Goal: Task Accomplishment & Management: Contribute content

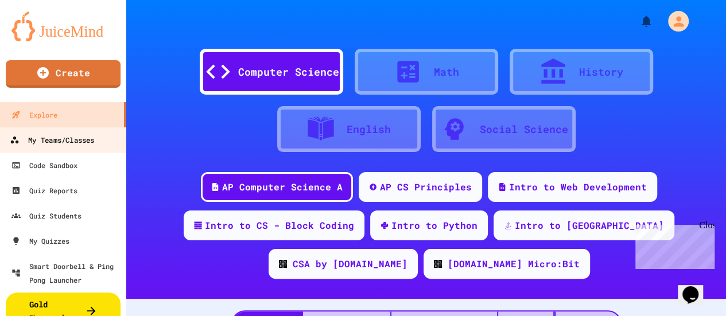
click at [105, 148] on link "My Teams/Classes" at bounding box center [63, 140] width 130 height 26
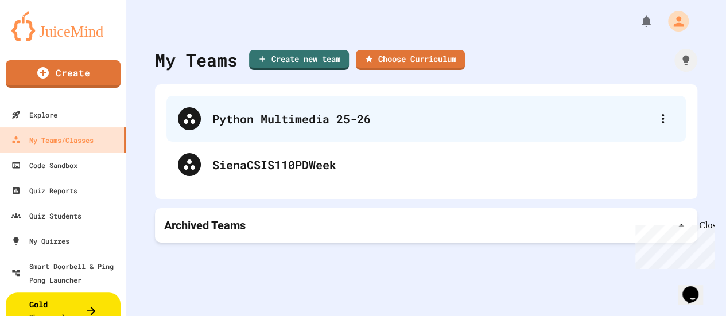
click at [342, 127] on div "Python Multimedia 25-26" at bounding box center [426, 119] width 520 height 46
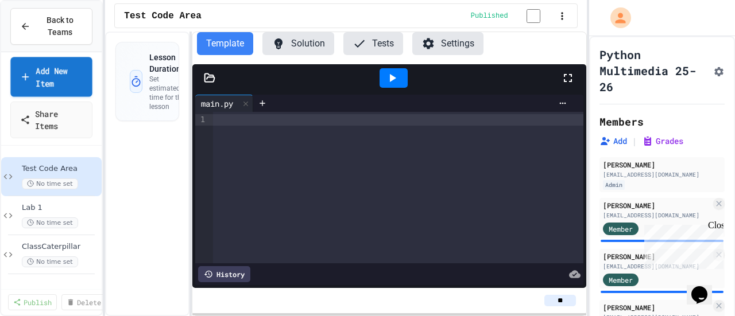
click at [78, 65] on link "Add New Item" at bounding box center [51, 77] width 82 height 40
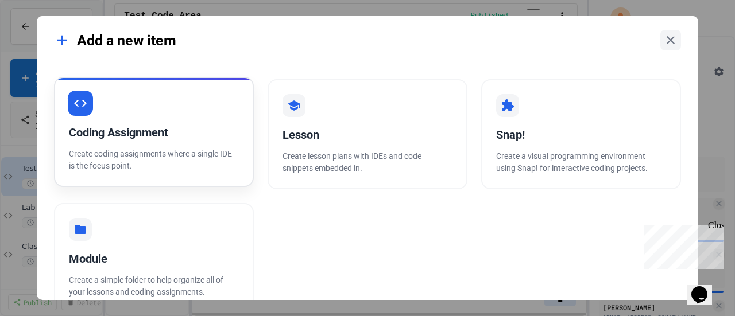
click at [168, 122] on div "Coding Assignment Create coding assignments where a single IDE is the focus poi…" at bounding box center [154, 132] width 200 height 110
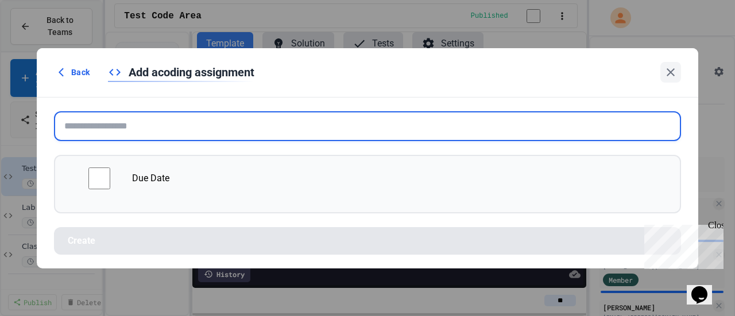
click at [186, 120] on input "text" at bounding box center [367, 126] width 627 height 30
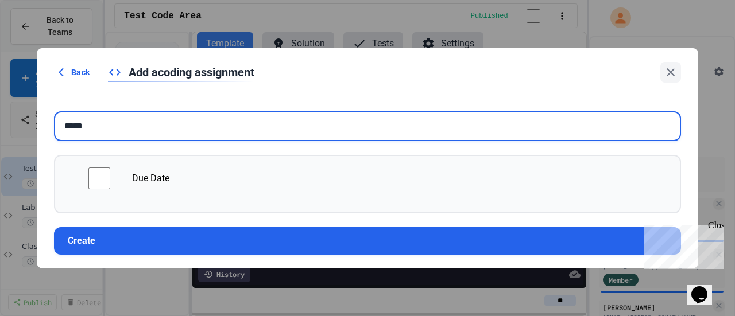
type input "*****"
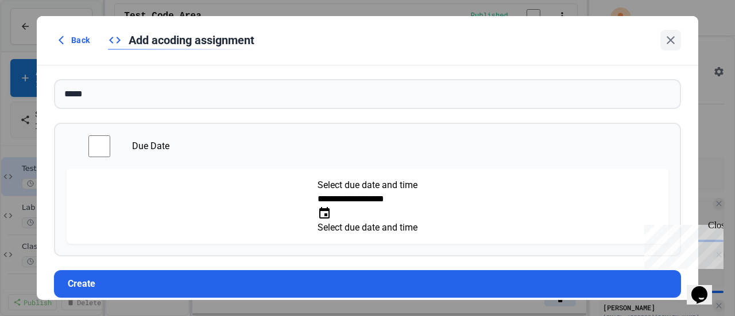
click at [330, 207] on icon "Choose date, selected date is Sep 28, 2025" at bounding box center [324, 212] width 10 height 11
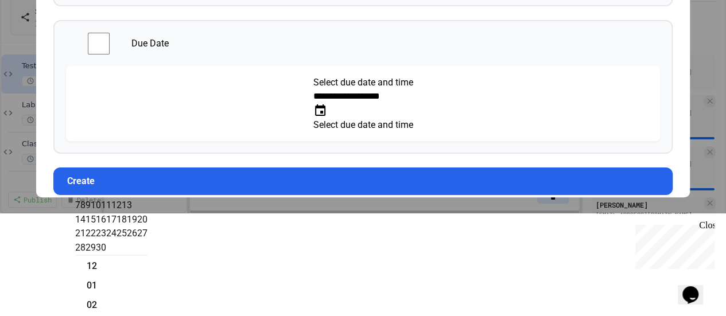
scroll to position [106, 0]
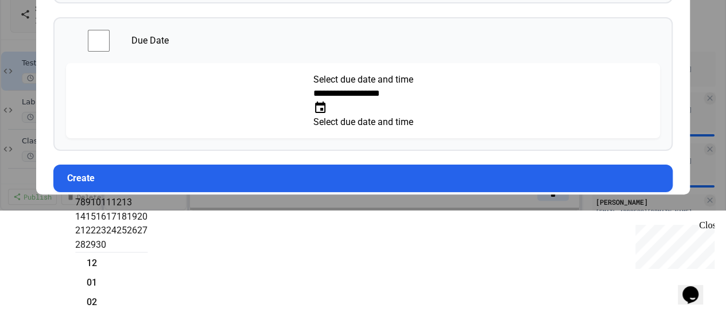
click at [84, 156] on icon "Next month" at bounding box center [79, 160] width 9 height 9
click at [86, 197] on button "6" at bounding box center [82, 203] width 5 height 14
click at [80, 196] on button "5" at bounding box center [77, 203] width 5 height 14
click at [91, 203] on button "7" at bounding box center [88, 203] width 5 height 14
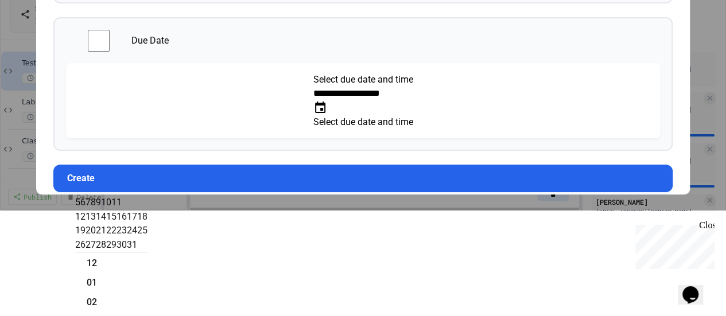
type input "**********"
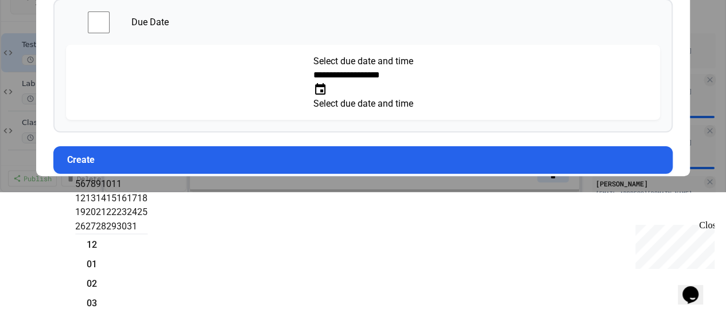
click at [385, 111] on div "**********" at bounding box center [362, 66] width 619 height 134
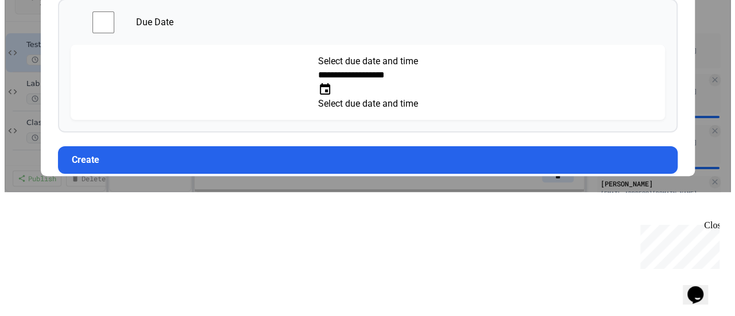
scroll to position [0, 0]
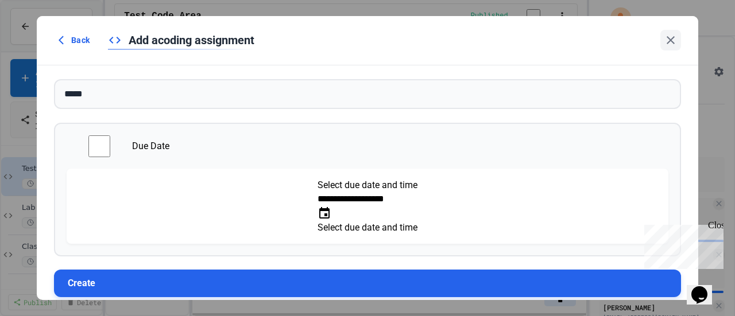
click at [307, 270] on button "Create" at bounding box center [367, 284] width 627 height 28
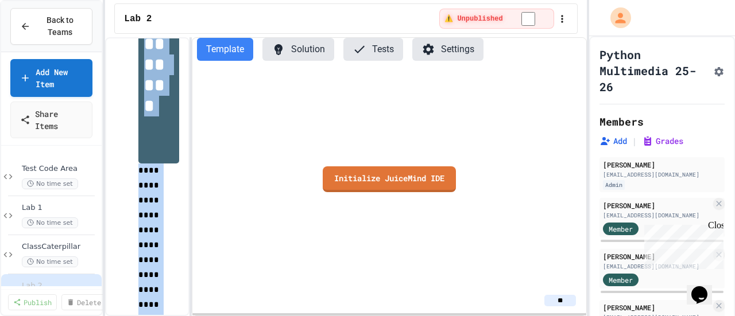
scroll to position [312, 0]
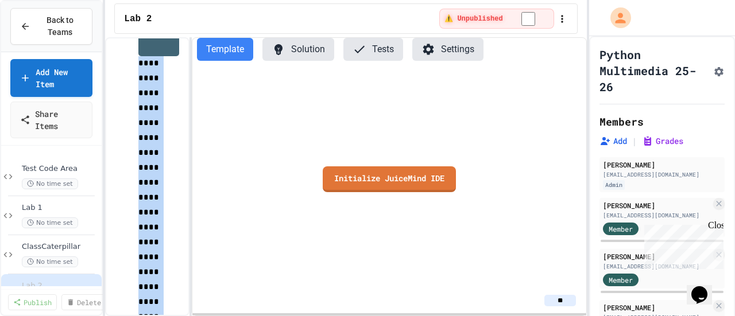
drag, startPoint x: 144, startPoint y: 153, endPoint x: 196, endPoint y: 343, distance: 197.2
click at [196, 316] on html "**********" at bounding box center [367, 158] width 735 height 316
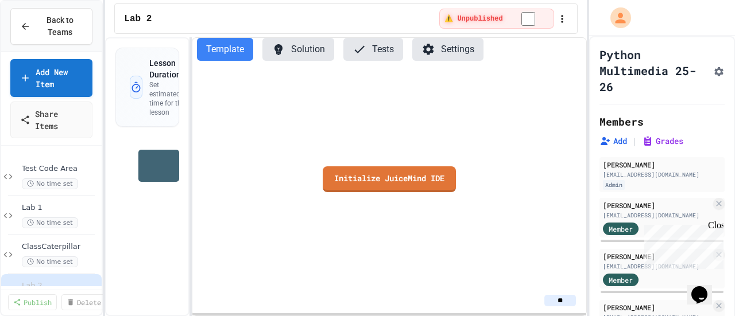
scroll to position [0, 0]
click at [67, 205] on span "Lab 1" at bounding box center [55, 208] width 66 height 10
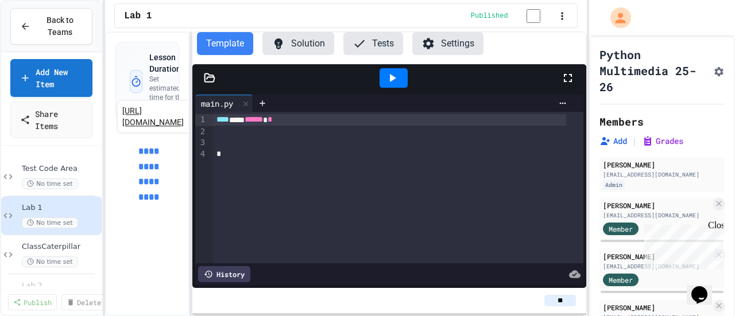
click at [148, 152] on p "**********" at bounding box center [158, 174] width 41 height 61
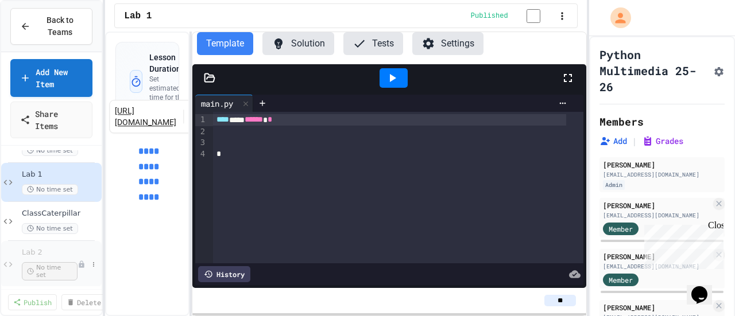
click at [52, 241] on div "Lab 2 No time set" at bounding box center [51, 264] width 100 height 47
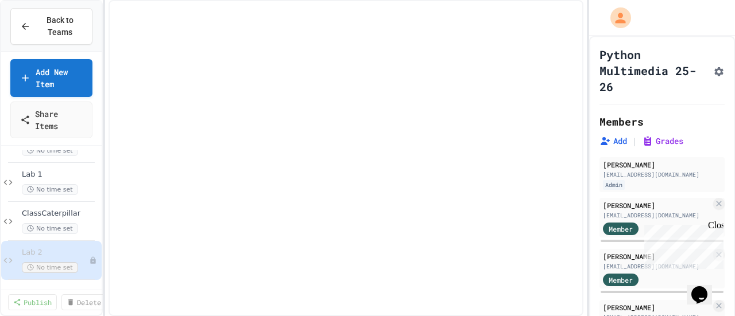
scroll to position [20, 0]
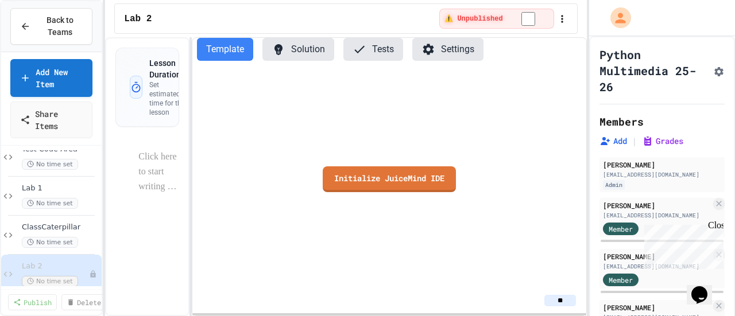
click at [158, 138] on div at bounding box center [147, 157] width 64 height 38
click at [152, 156] on div at bounding box center [147, 157] width 64 height 38
click at [149, 150] on p at bounding box center [158, 157] width 41 height 15
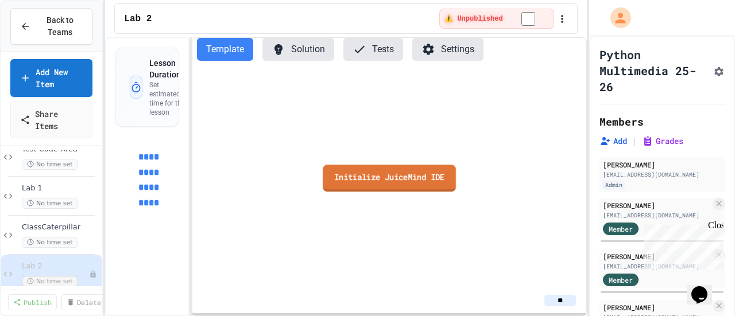
click at [344, 186] on link "Initialize JuiceMind IDE" at bounding box center [389, 178] width 133 height 27
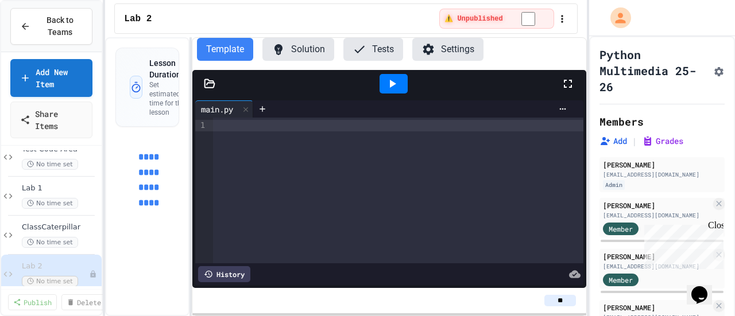
click at [201, 79] on div at bounding box center [209, 83] width 34 height 11
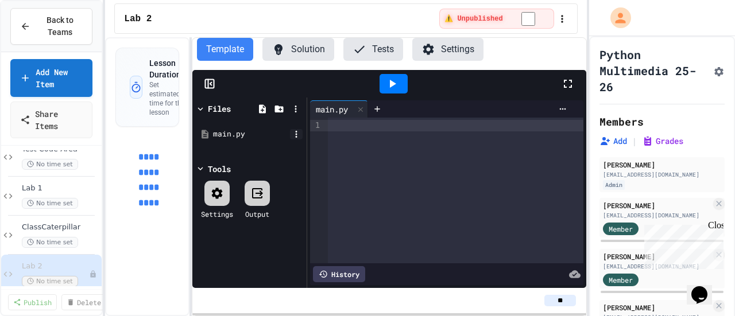
click at [298, 137] on icon at bounding box center [296, 134] width 10 height 10
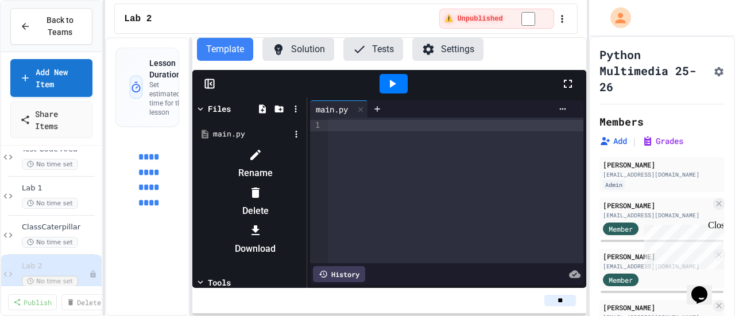
click at [304, 184] on li "Delete" at bounding box center [255, 202] width 97 height 37
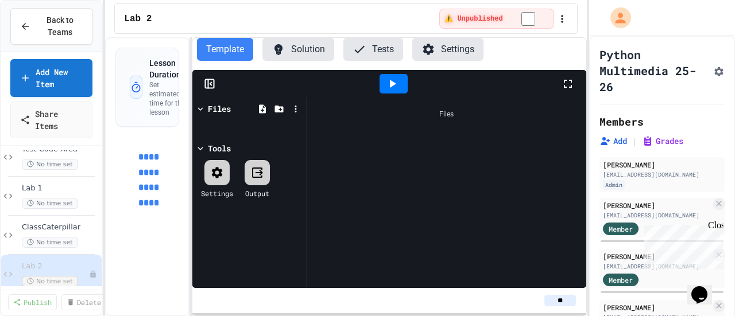
click at [304, 105] on div "Files Tools Settings Output" at bounding box center [249, 193] width 114 height 191
click at [300, 105] on icon at bounding box center [296, 109] width 10 height 10
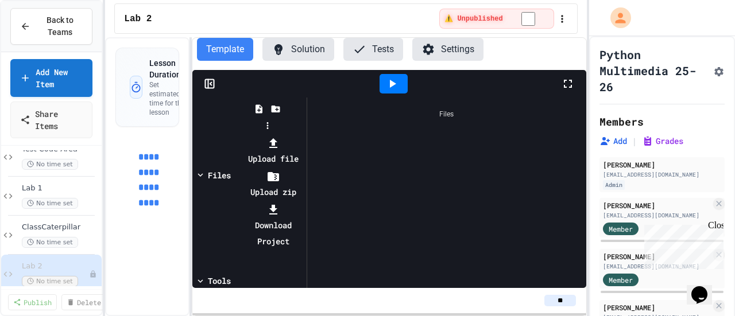
click at [304, 168] on li "Upload zip" at bounding box center [272, 184] width 61 height 32
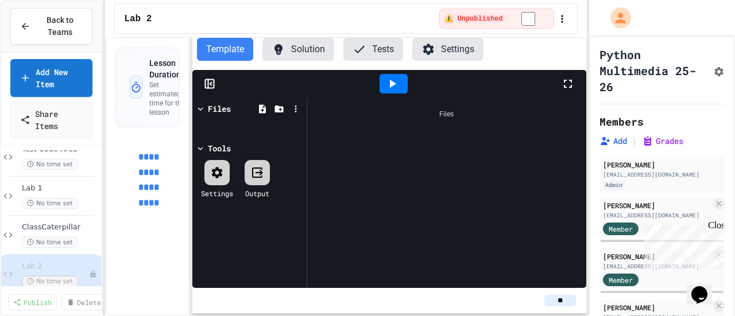
type input "**********"
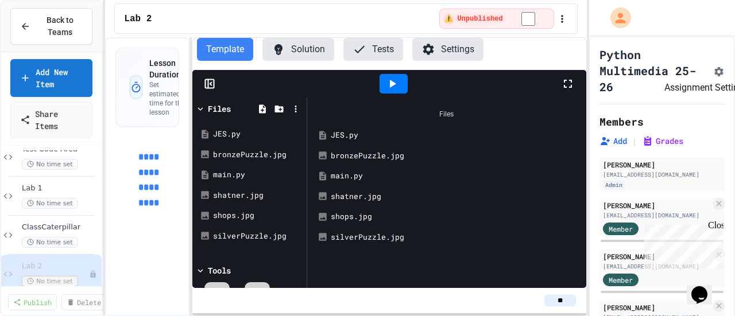
click at [713, 64] on button "Assignment Settings" at bounding box center [718, 71] width 11 height 14
